Goal: Check status

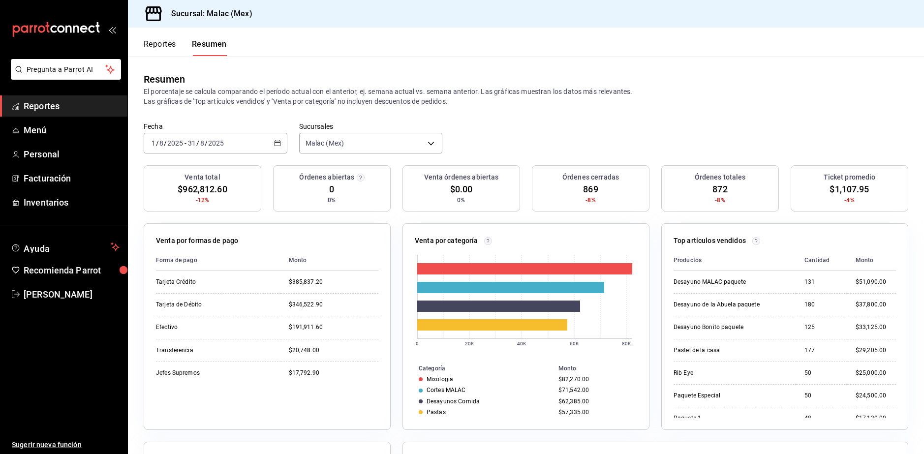
click at [219, 141] on input "2025" at bounding box center [216, 143] width 17 height 8
click at [272, 144] on div "2025-08-01 1 / 8 / 2025 - 2025-08-31 31 / 8 / 2025" at bounding box center [216, 143] width 144 height 21
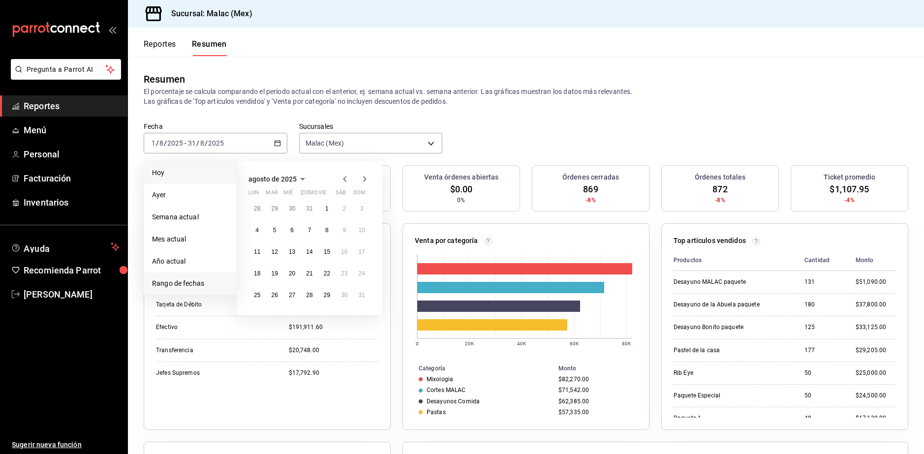
click at [202, 174] on span "Hoy" at bounding box center [190, 173] width 76 height 10
